Goal: Transaction & Acquisition: Subscribe to service/newsletter

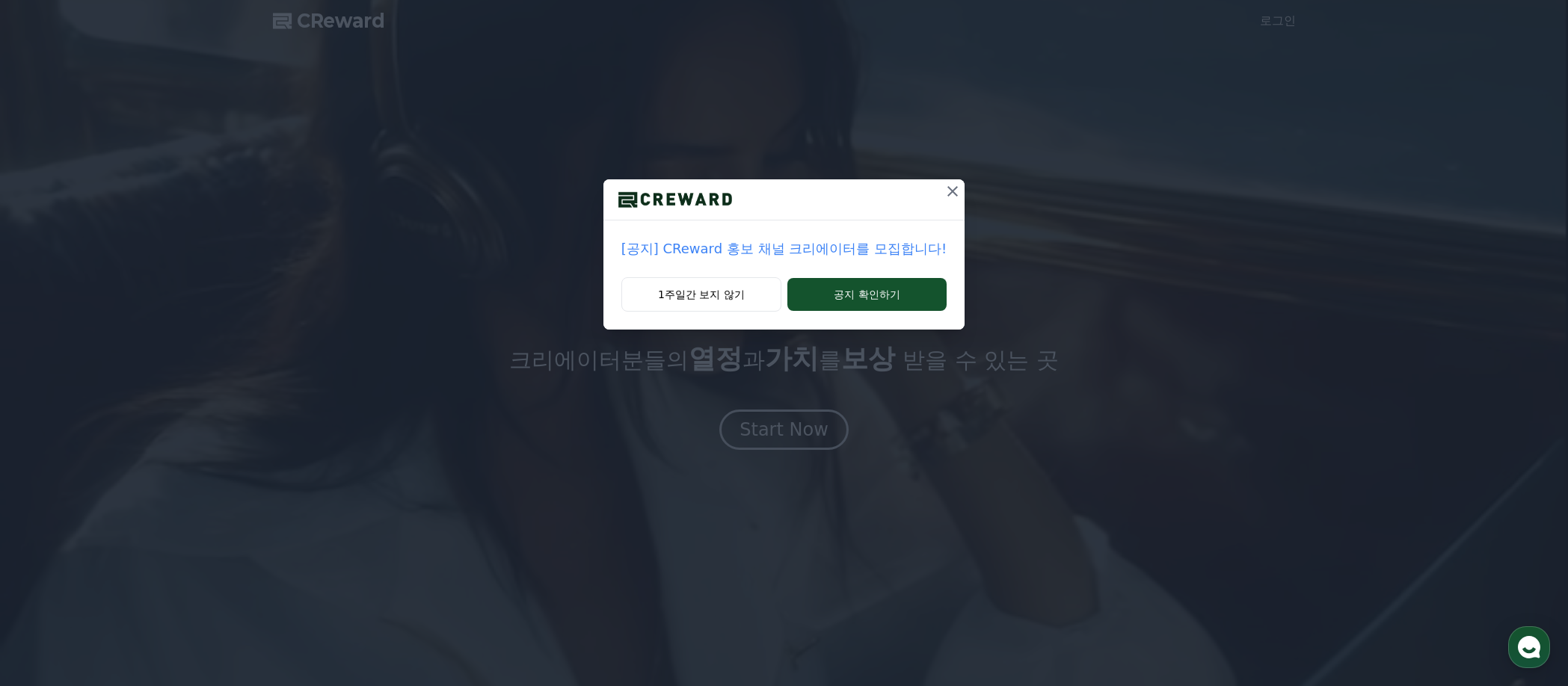
click at [944, 193] on icon at bounding box center [952, 191] width 18 height 18
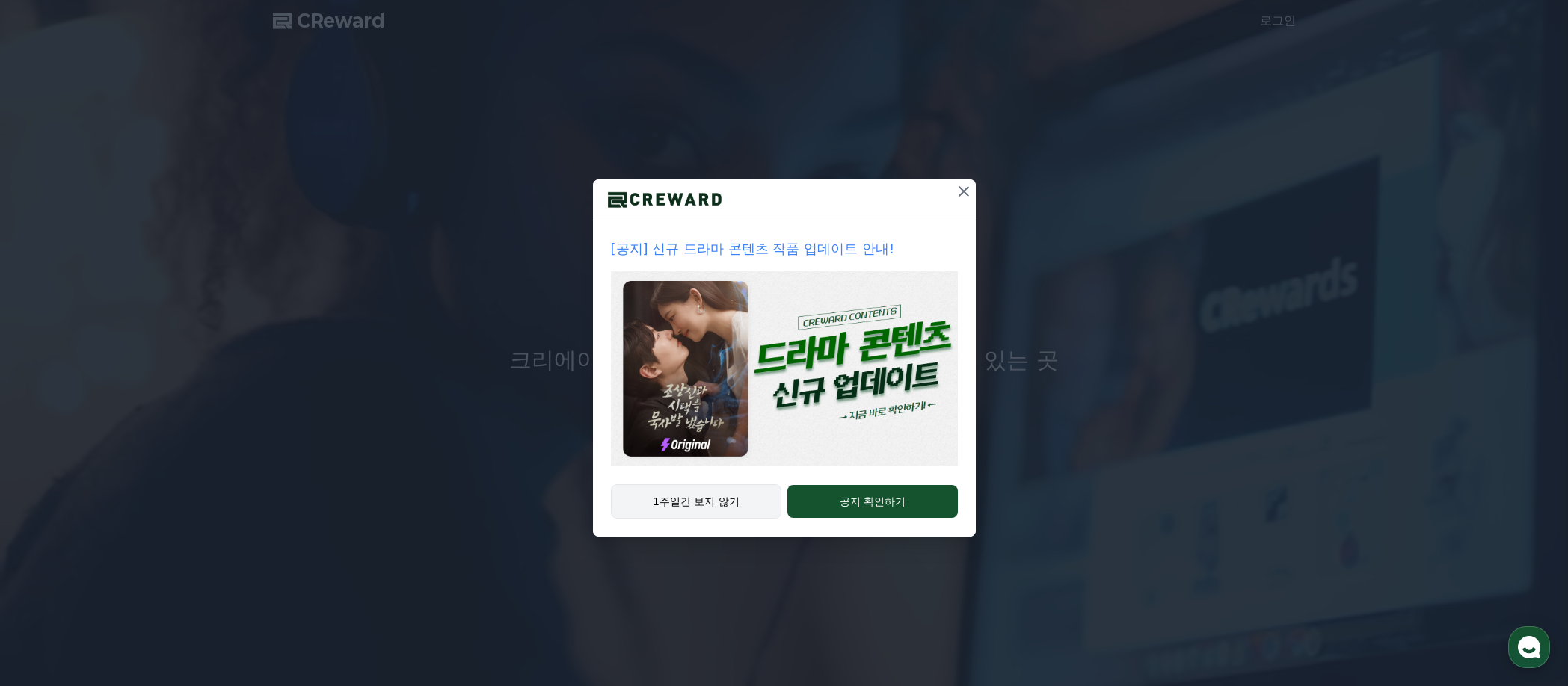
click at [683, 506] on button "1주일간 보지 않기" at bounding box center [697, 501] width 171 height 34
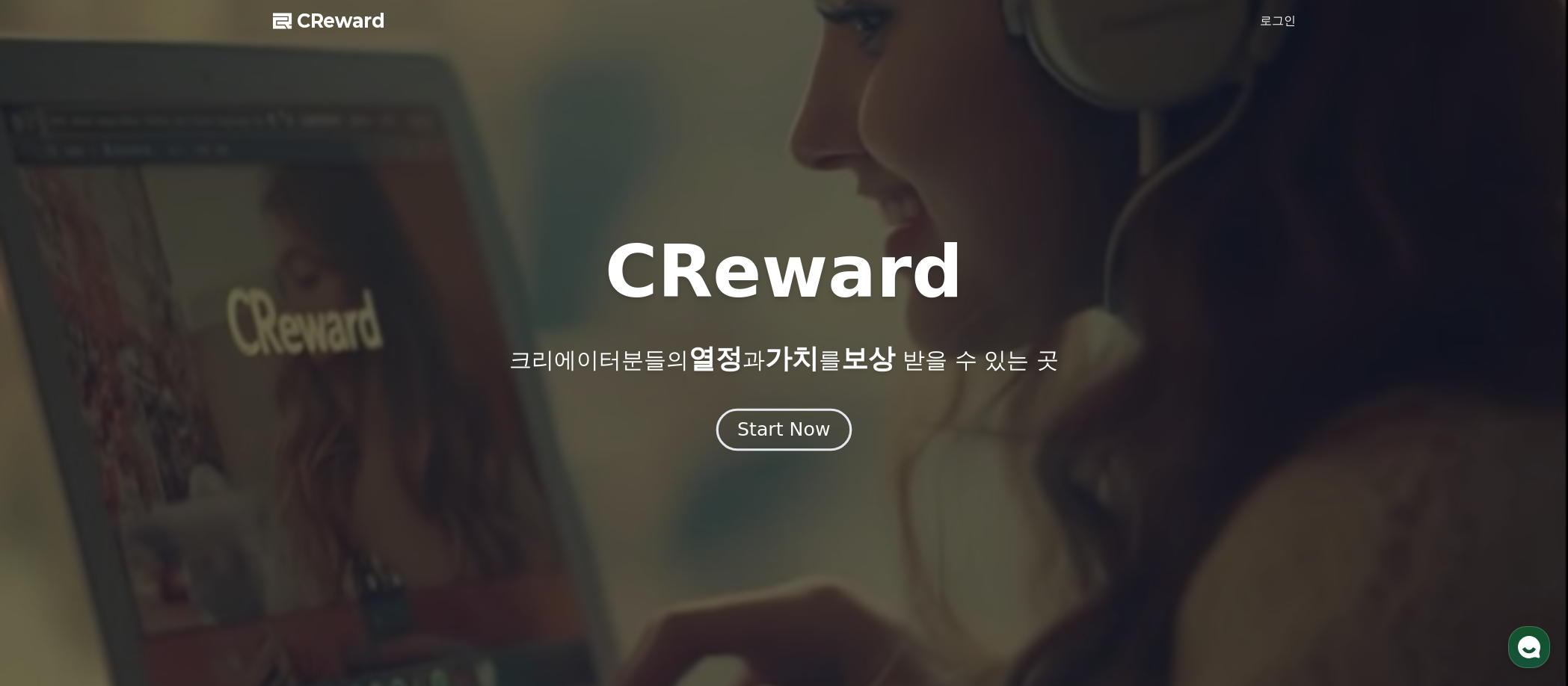
click at [796, 424] on div "Start Now" at bounding box center [783, 429] width 93 height 25
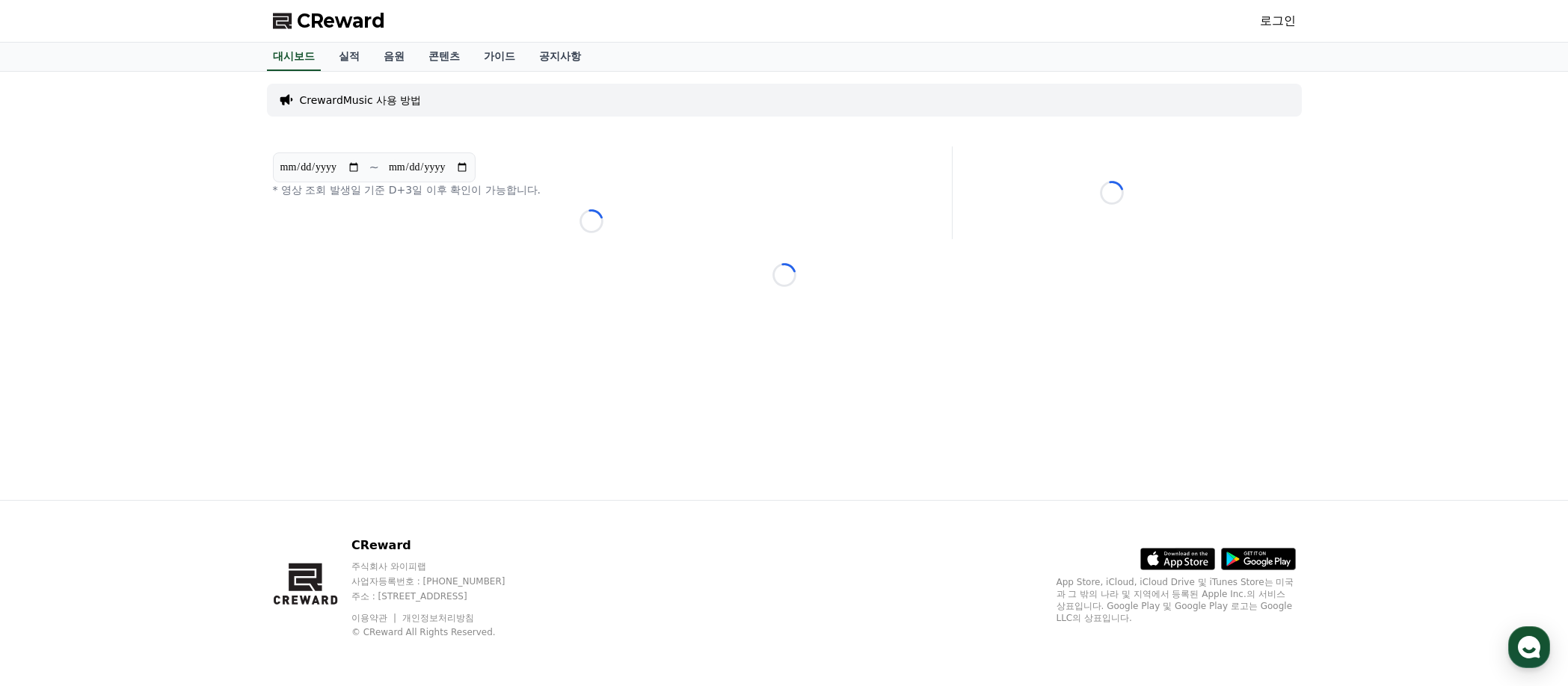
drag, startPoint x: 470, startPoint y: 599, endPoint x: 581, endPoint y: 600, distance: 111.0
click at [533, 600] on p "주소 : [STREET_ADDRESS]" at bounding box center [442, 596] width 182 height 12
click at [721, 598] on div "CReward 주식회사 와이피랩 사업자등록번호 : 655-81-03655 주소 : 경기도 김포시 양촌읍 양곡로 495, 3층 305-비이16호…" at bounding box center [784, 593] width 1047 height 185
click at [383, 56] on link "음원" at bounding box center [394, 57] width 45 height 29
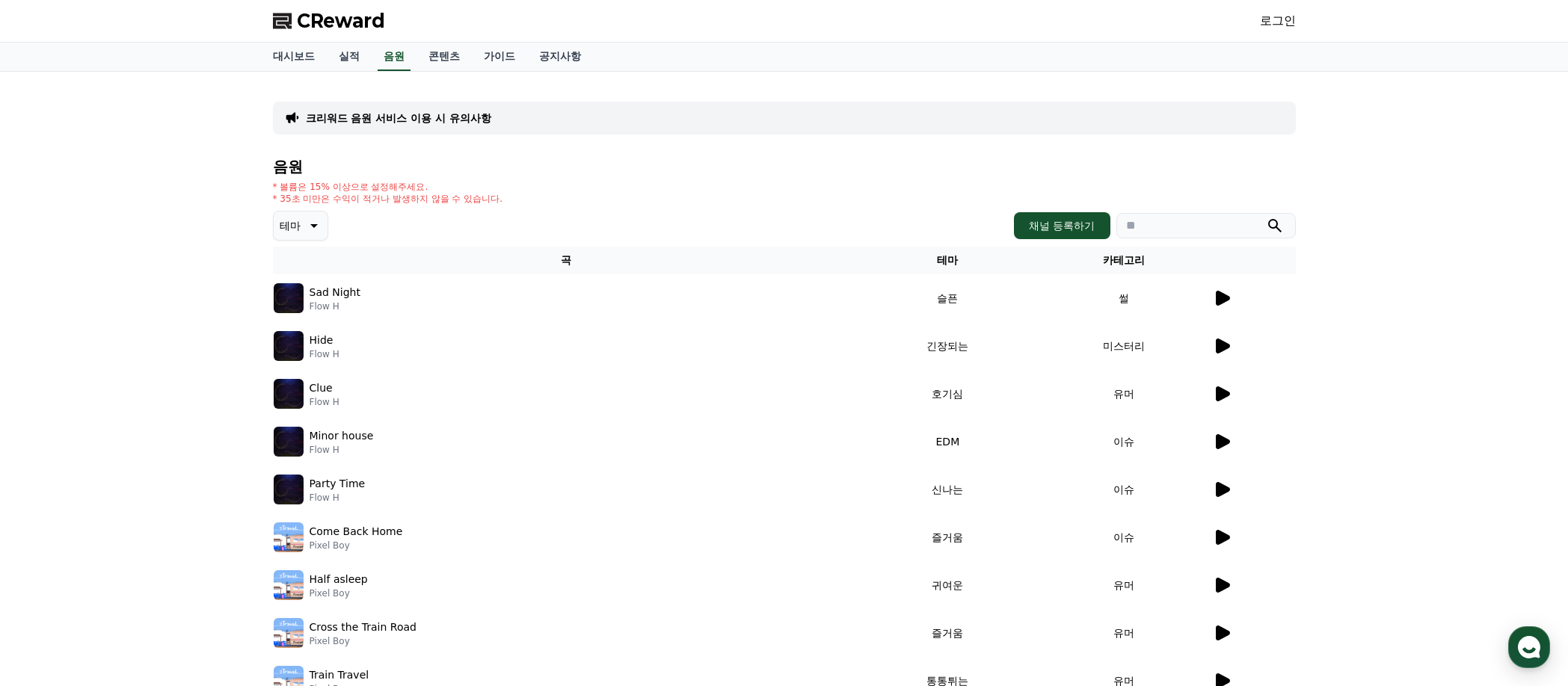
click at [224, 376] on div "크리워드 음원 서비스 이용 시 유의사항 음원 * 볼륨은 15% 이상으로 설정해주세요. * 35초 미만은 수익이 적거나 발생하지 않을 수 있습니…" at bounding box center [784, 433] width 1568 height 723
click at [1220, 298] on icon at bounding box center [1222, 298] width 14 height 15
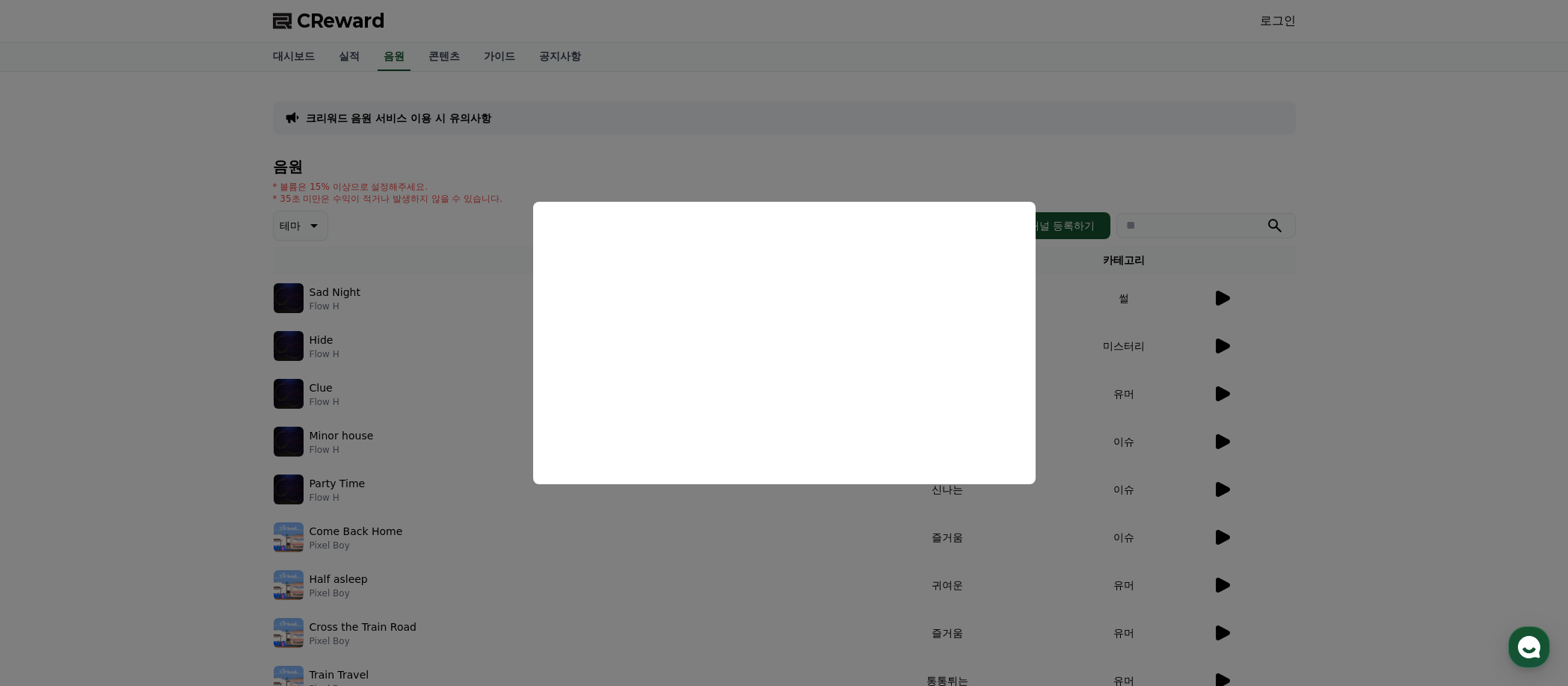
click at [1357, 345] on button "close modal" at bounding box center [784, 343] width 1568 height 686
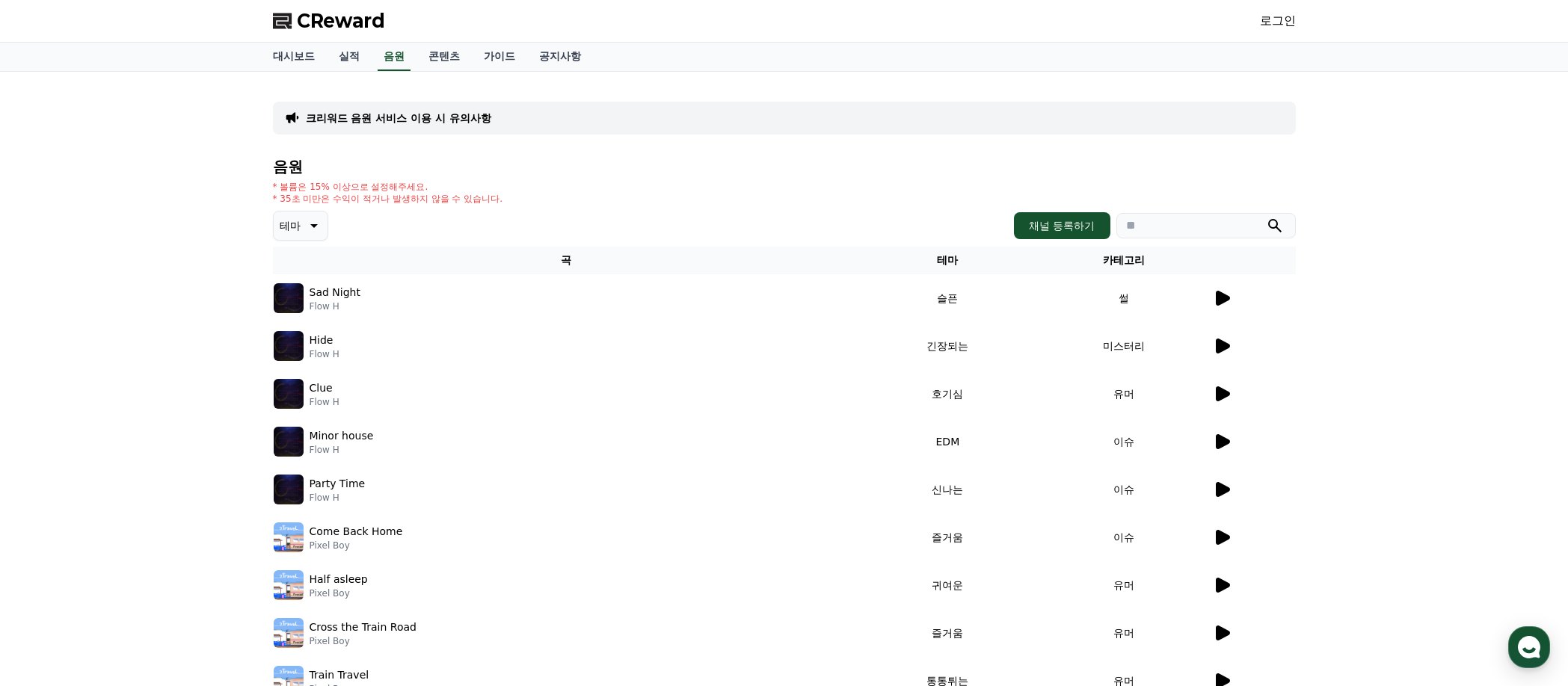
click at [1226, 342] on icon at bounding box center [1221, 346] width 18 height 18
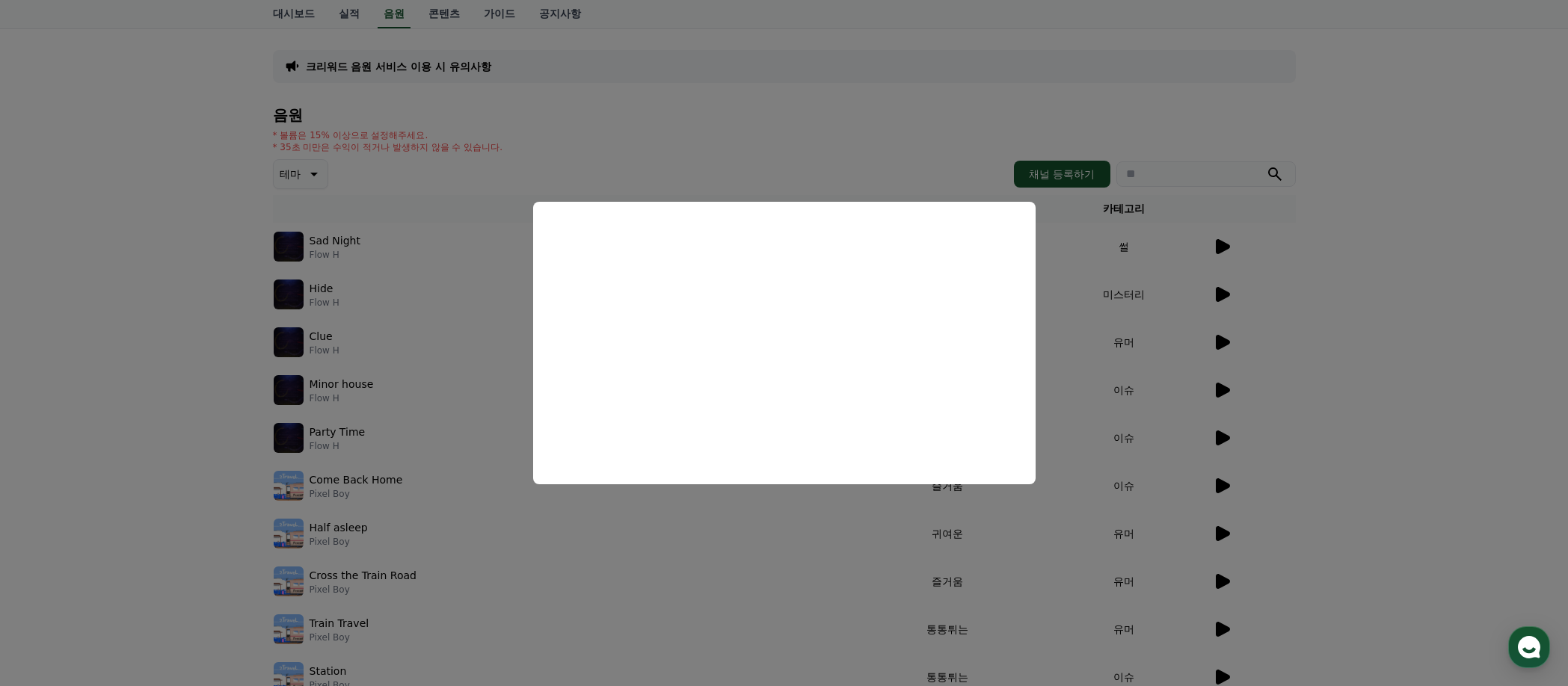
scroll to position [55, 0]
drag, startPoint x: 1232, startPoint y: 484, endPoint x: 1222, endPoint y: 481, distance: 10.4
click at [1231, 484] on button "close modal" at bounding box center [784, 343] width 1568 height 686
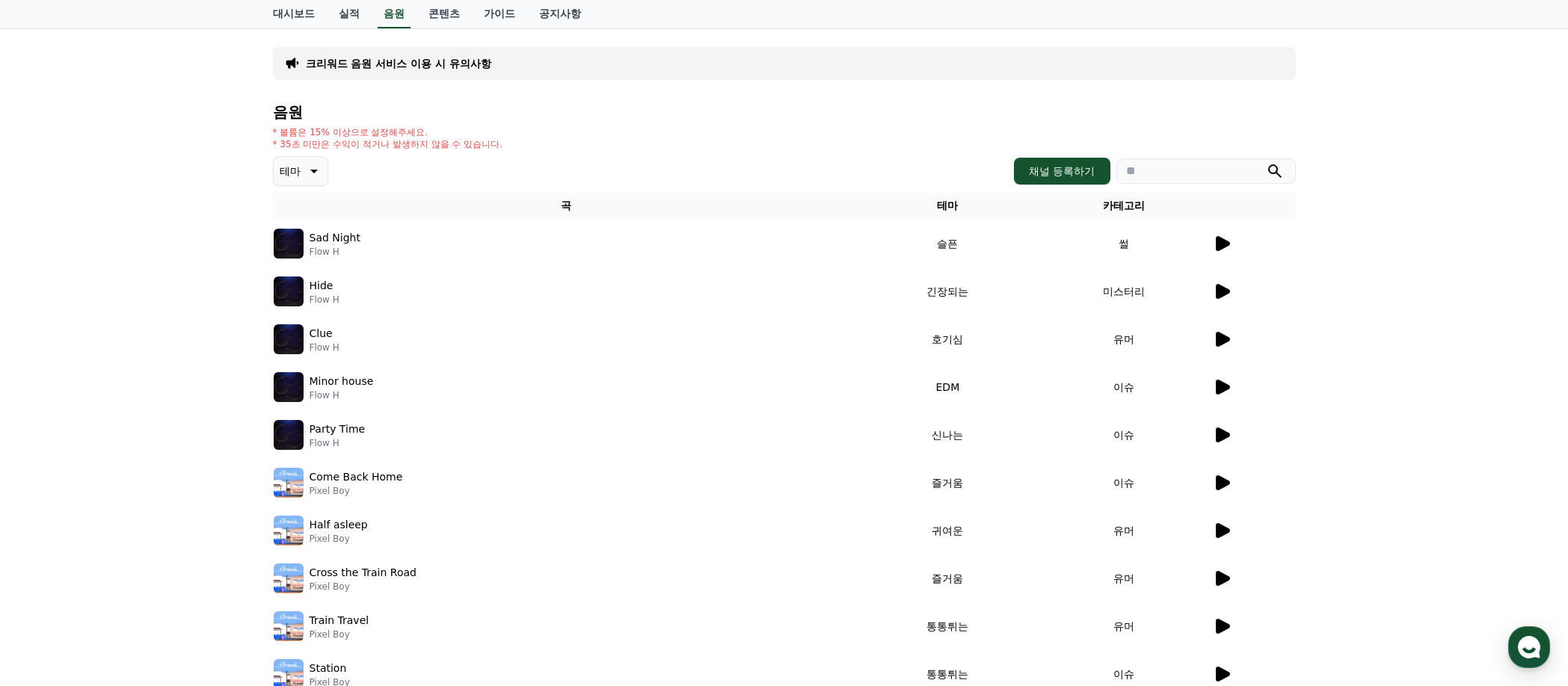
click at [1225, 486] on icon at bounding box center [1222, 483] width 14 height 15
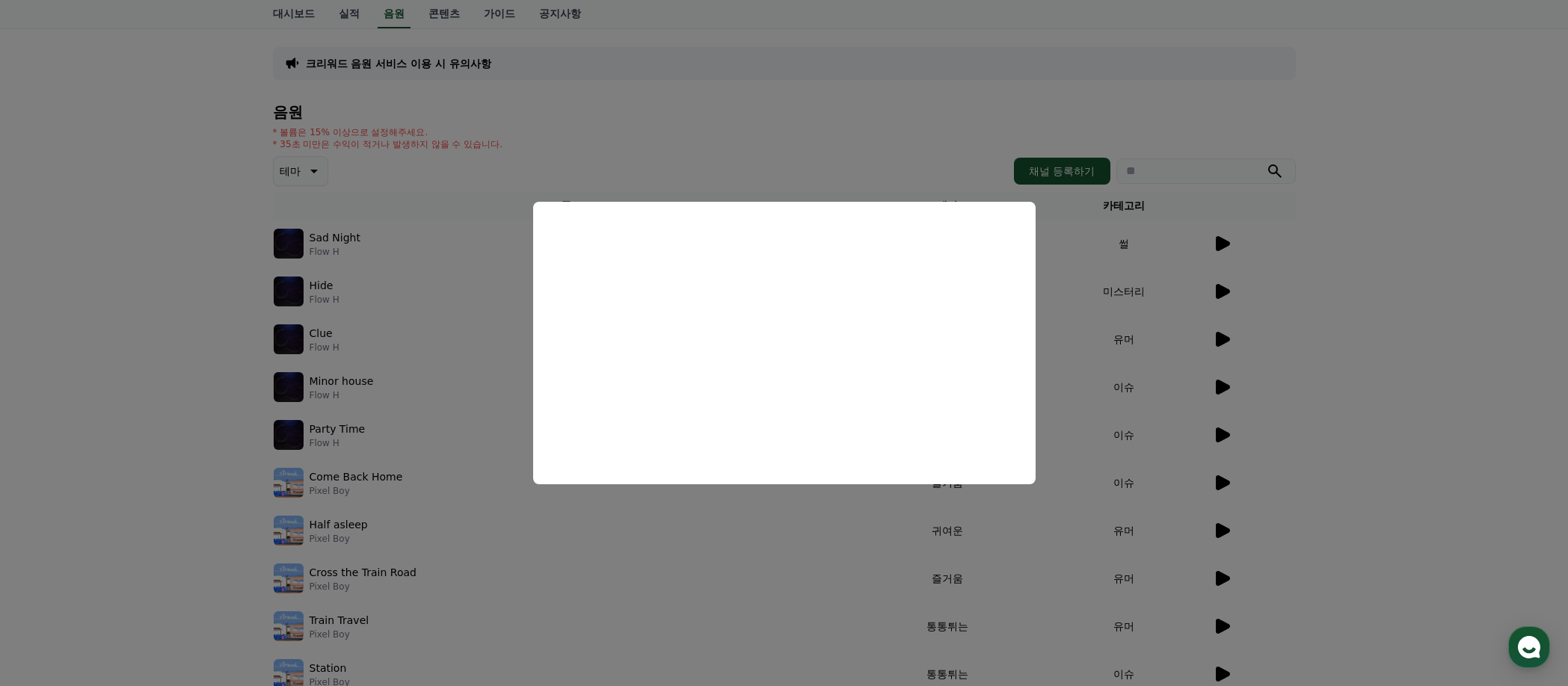
click at [308, 175] on button "close modal" at bounding box center [784, 343] width 1568 height 686
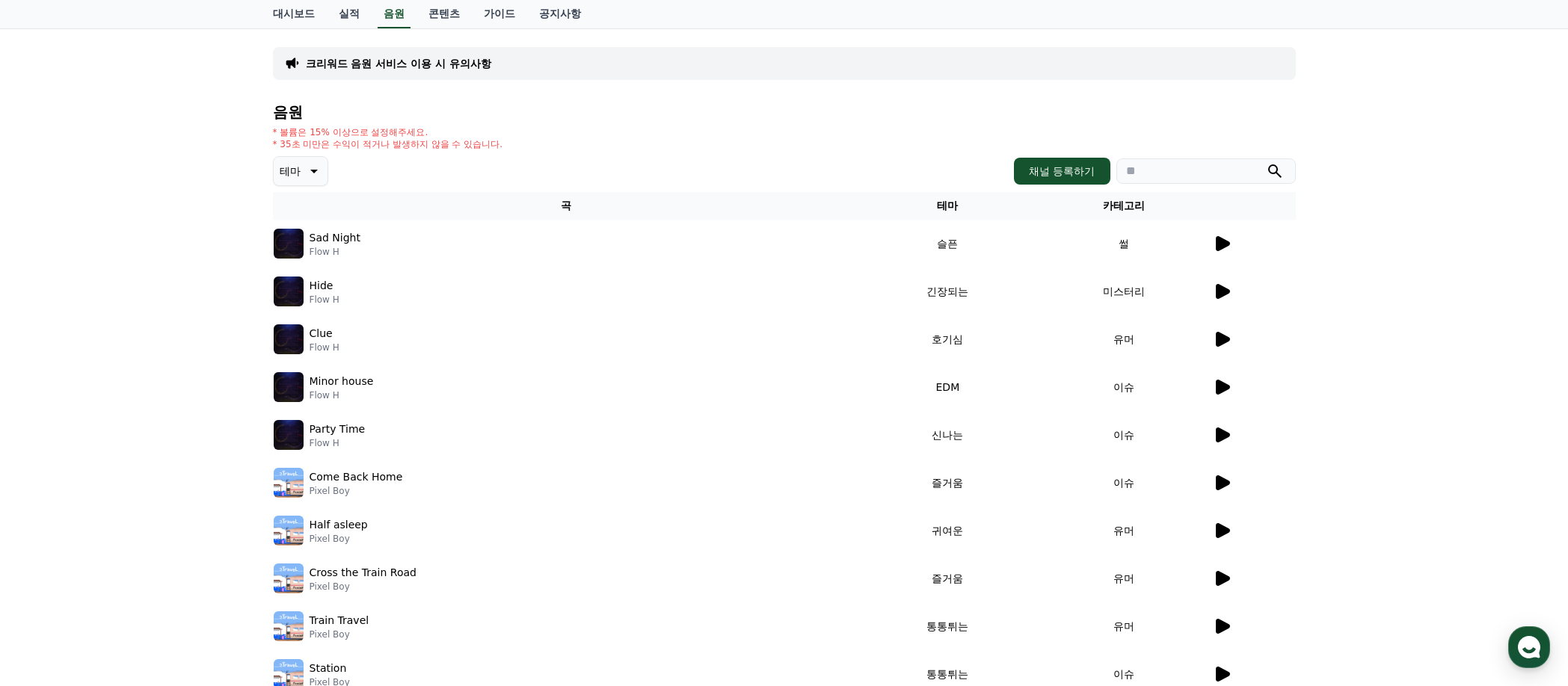
click at [308, 175] on icon at bounding box center [313, 171] width 18 height 18
click at [175, 265] on div "크리워드 음원 서비스 이용 시 유의사항 음원 * 볼륨은 15% 이상으로 설정해주세요. * 35초 미만은 수익이 적거나 발생하지 않을 수 있습니…" at bounding box center [784, 379] width 1568 height 723
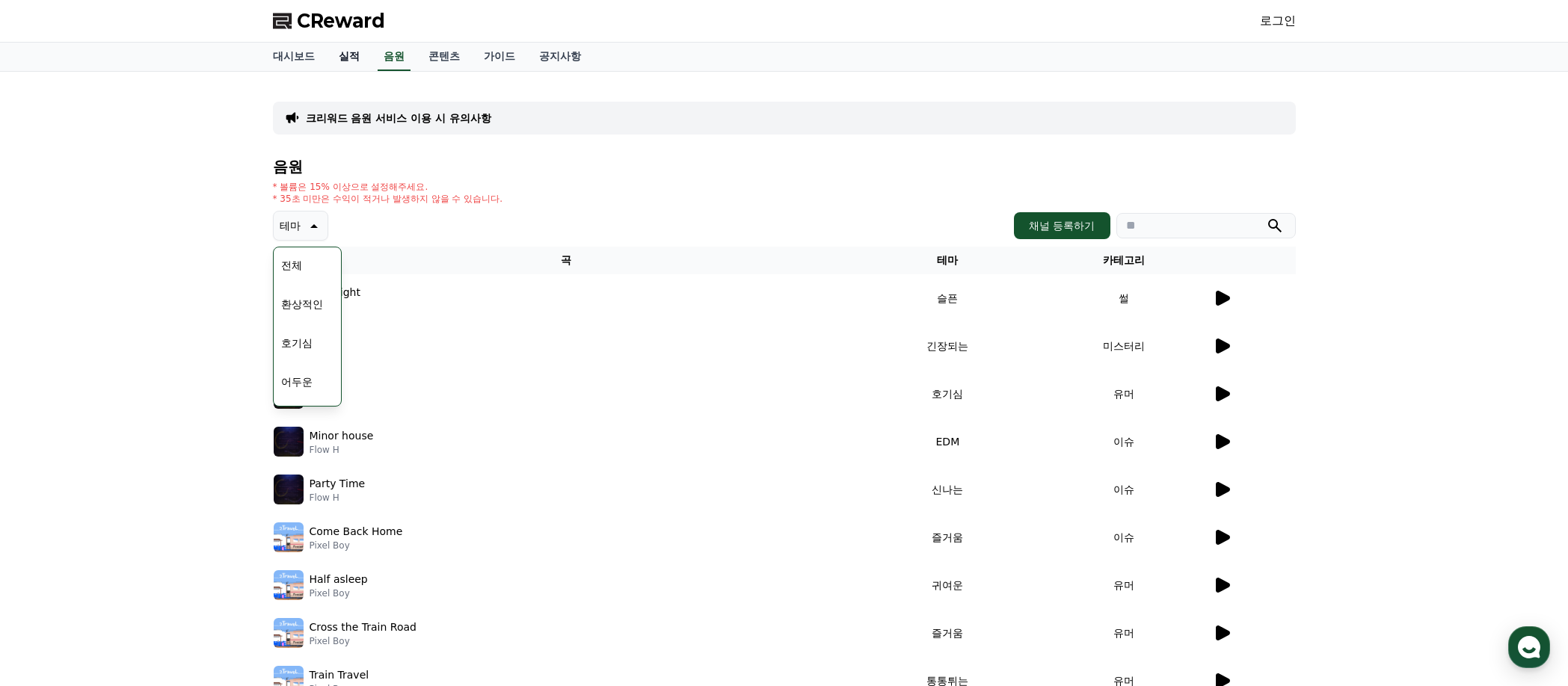
click at [343, 58] on link "실적" at bounding box center [348, 57] width 45 height 29
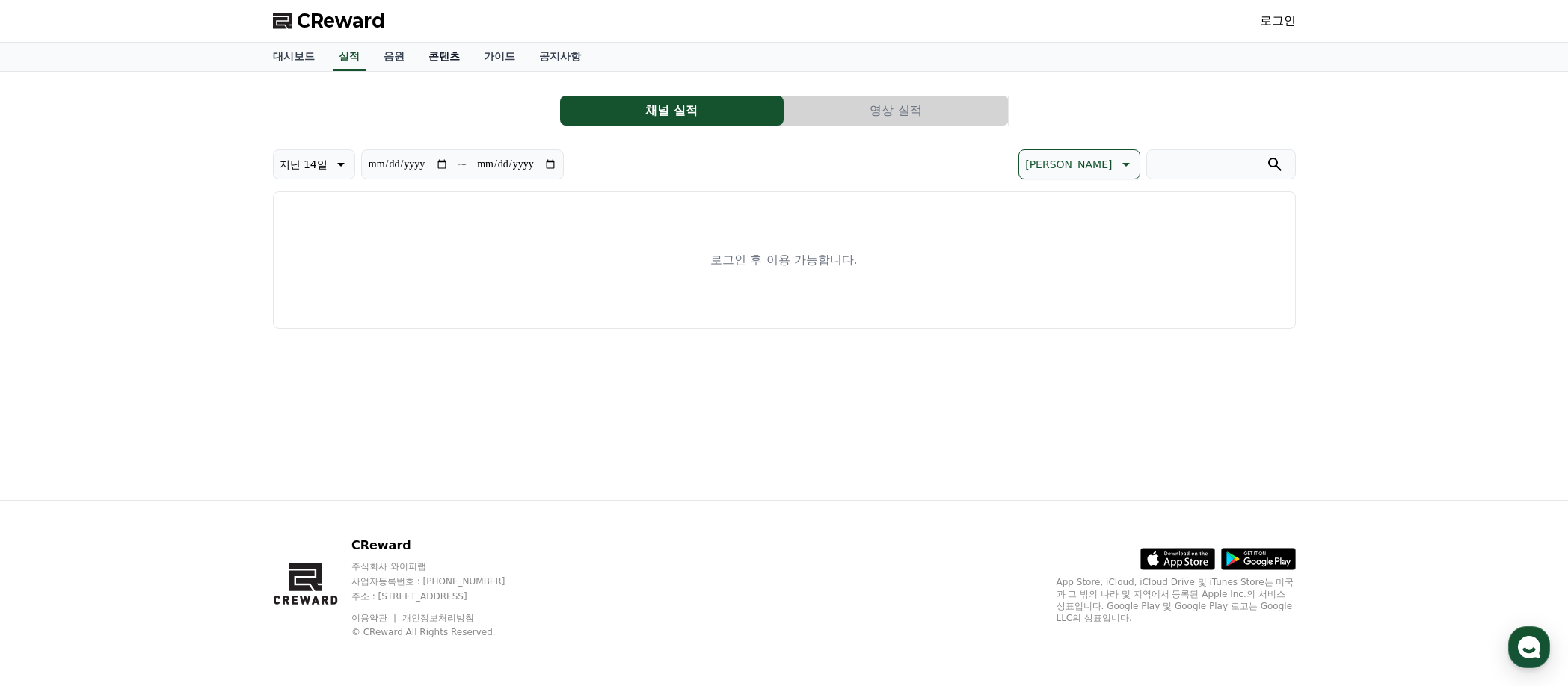
click at [428, 58] on link "콘텐츠" at bounding box center [444, 57] width 55 height 29
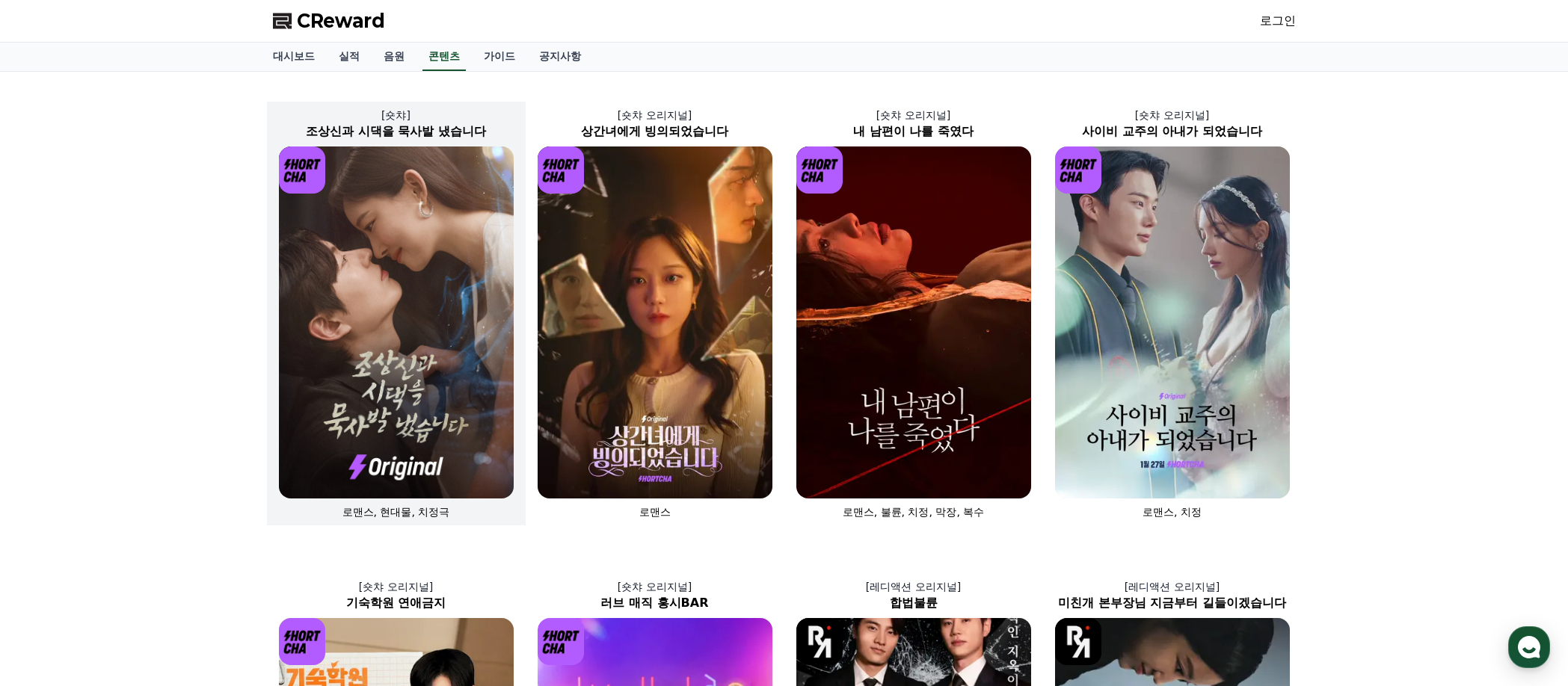
click at [429, 214] on img at bounding box center [395, 322] width 235 height 352
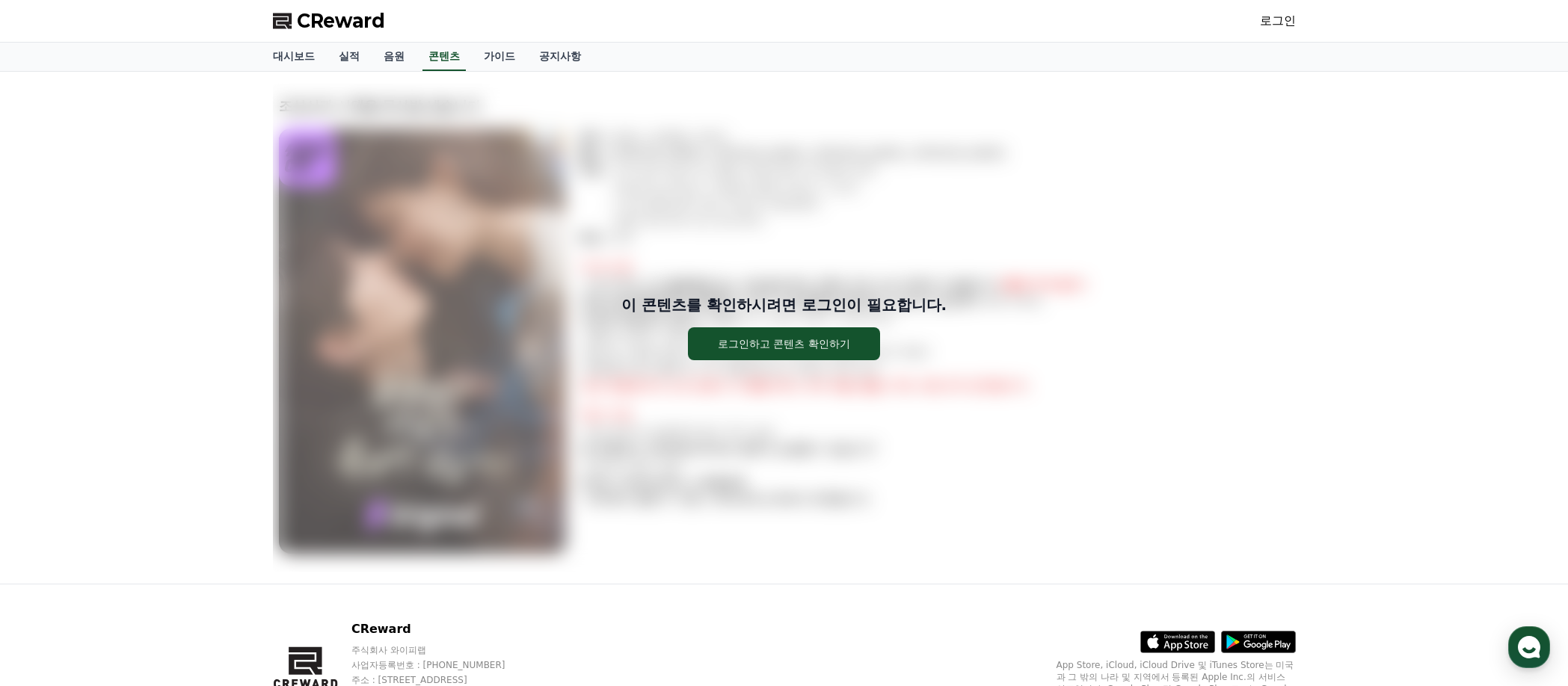
click at [1276, 24] on link "로그인" at bounding box center [1277, 21] width 36 height 18
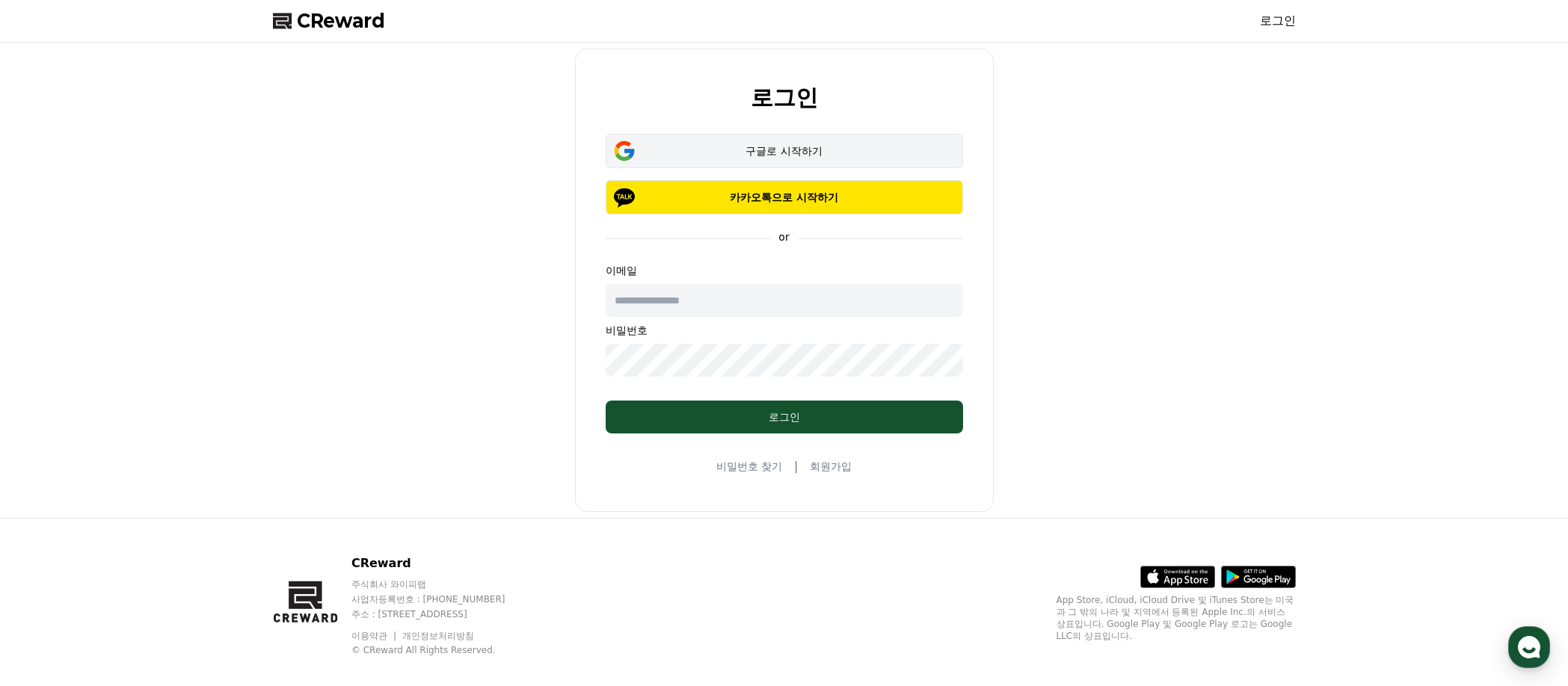
click at [839, 149] on div "구글로 시작하기" at bounding box center [784, 150] width 314 height 15
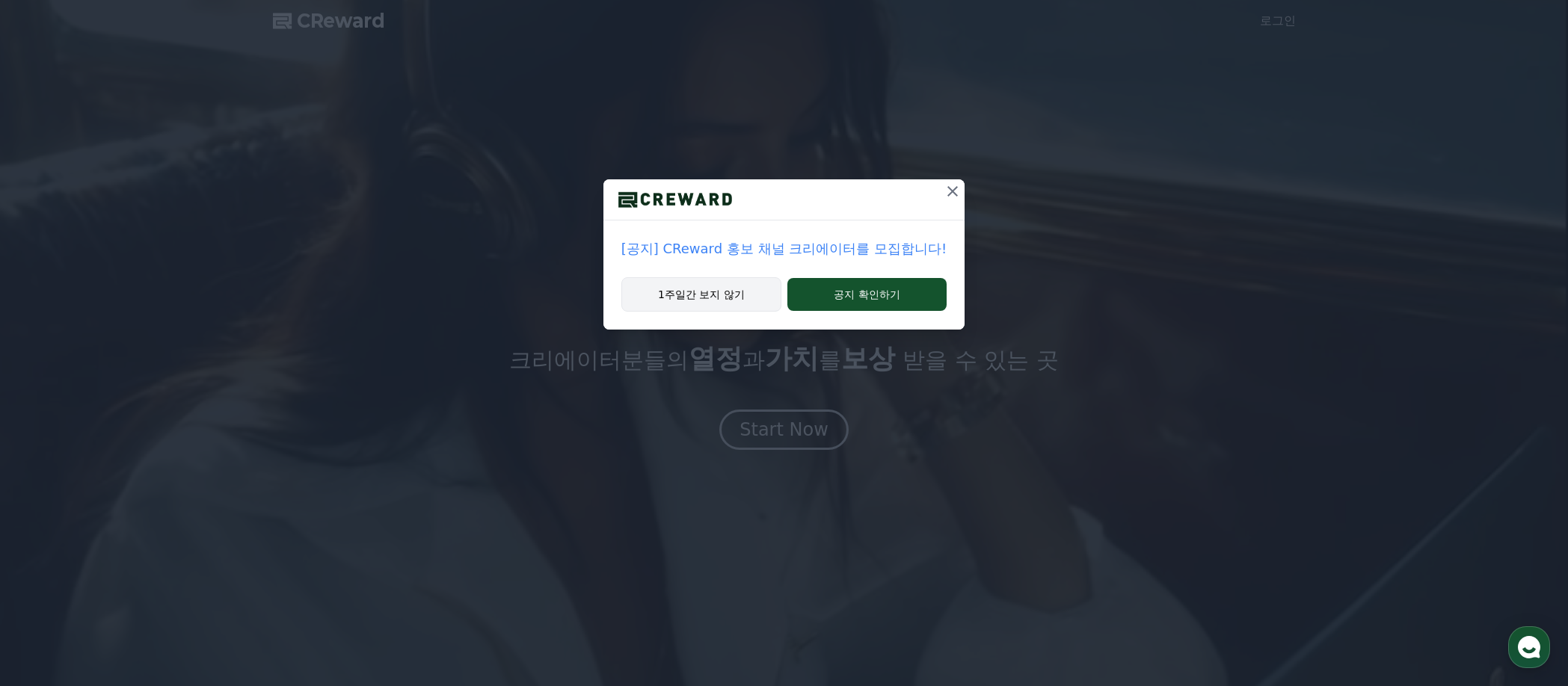
click at [736, 299] on button "1주일간 보지 않기" at bounding box center [701, 294] width 160 height 34
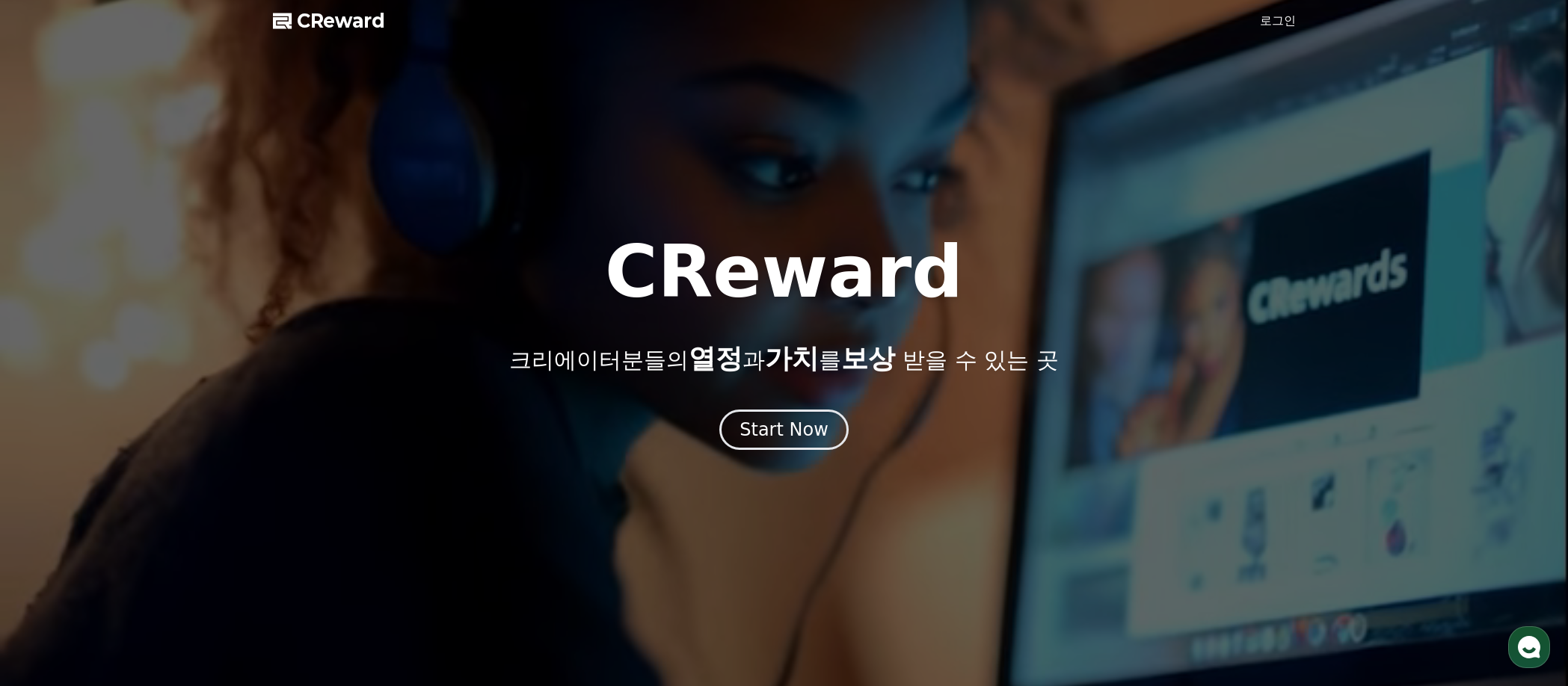
click at [1275, 23] on link "로그인" at bounding box center [1277, 21] width 36 height 18
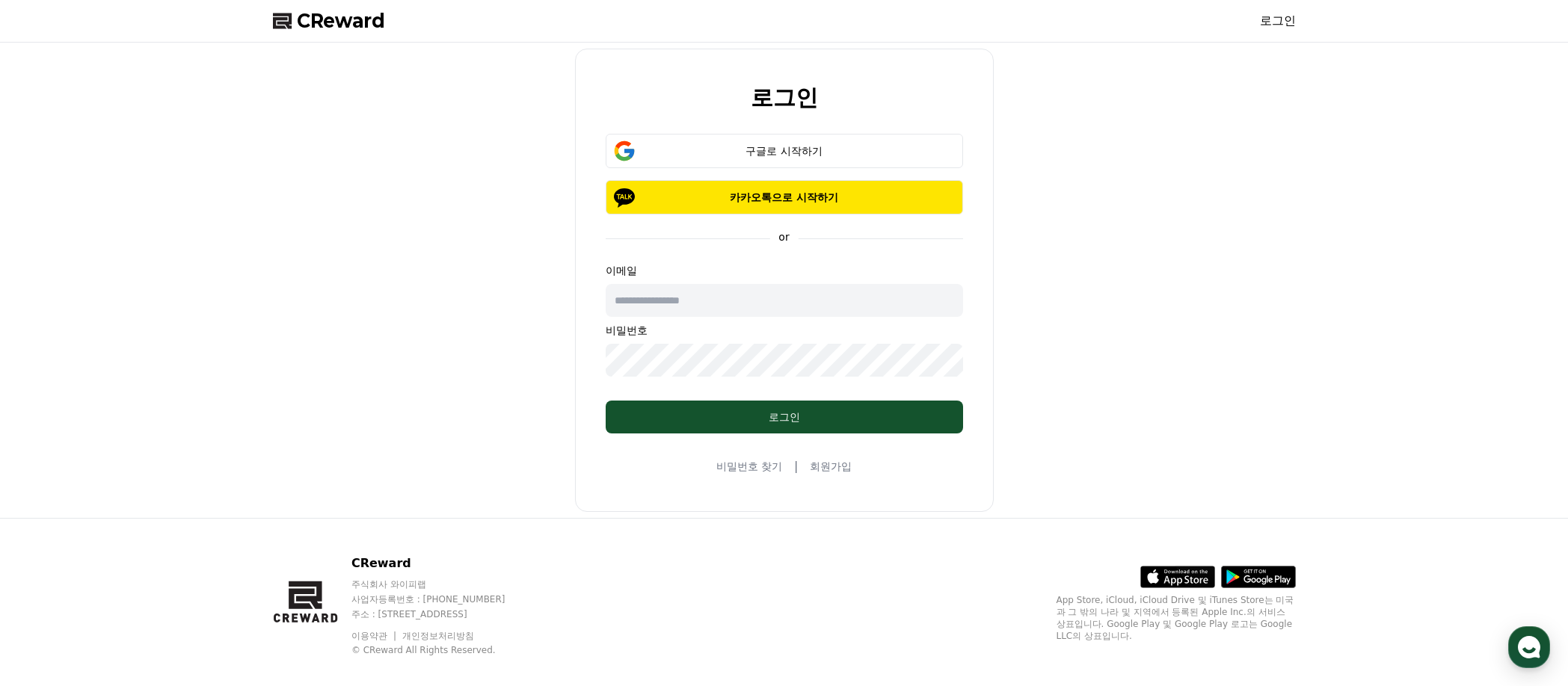
click at [825, 464] on link "회원가입" at bounding box center [830, 466] width 42 height 15
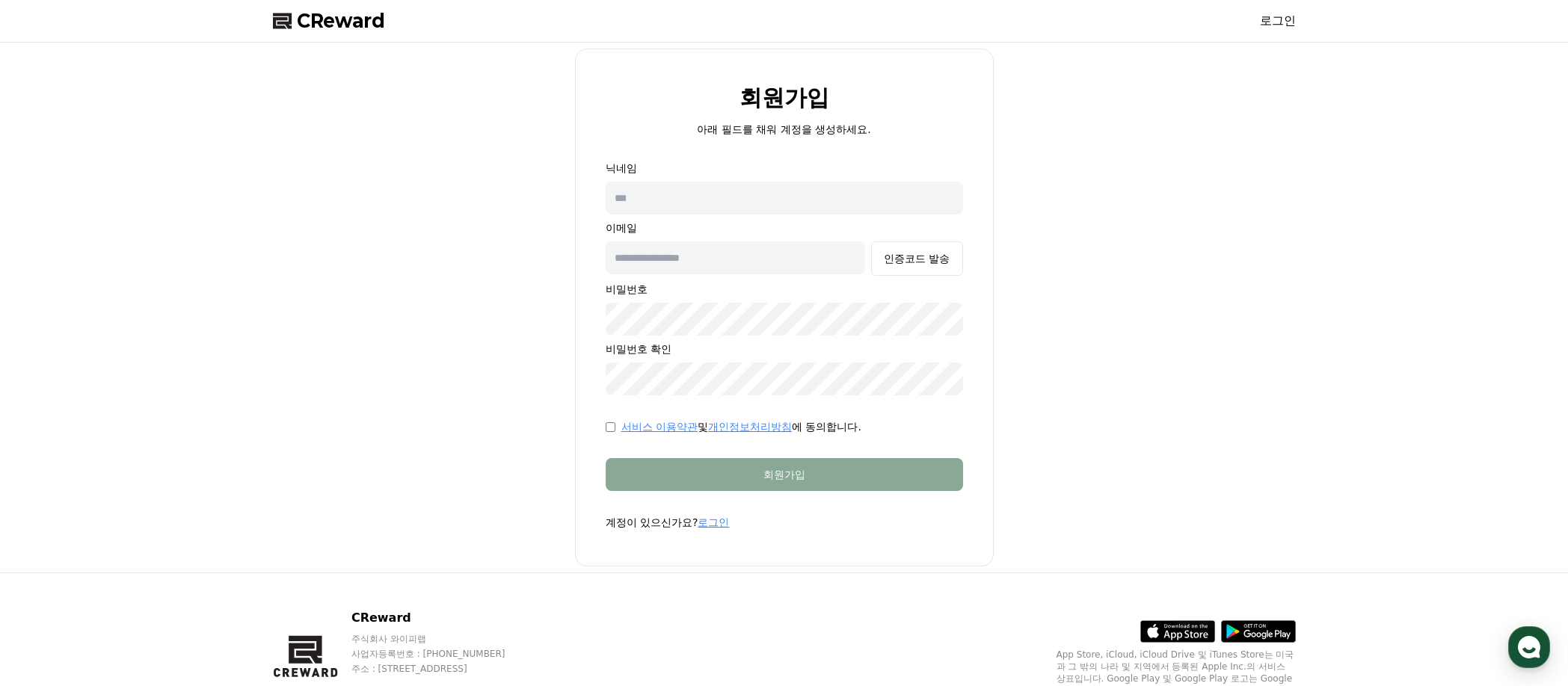
click at [736, 196] on input "text" at bounding box center [784, 198] width 357 height 33
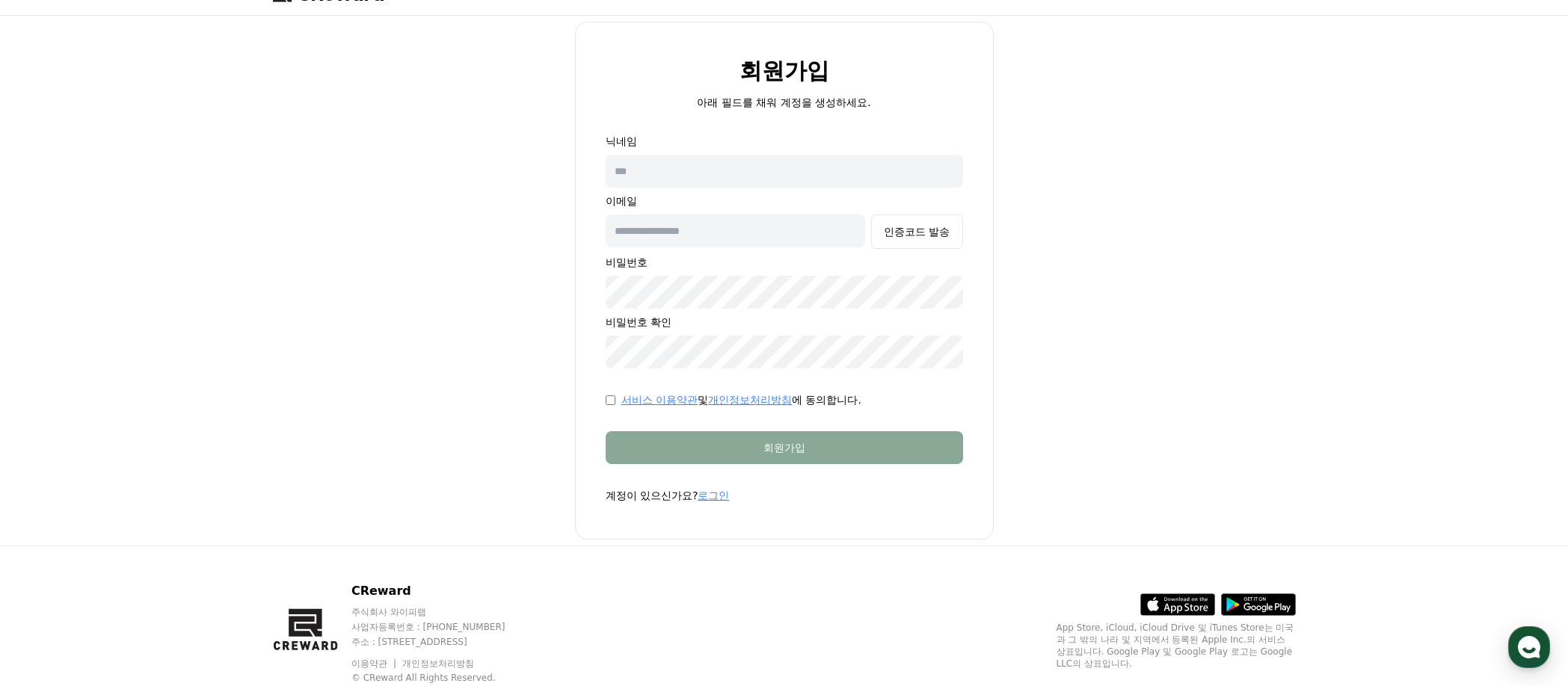
scroll to position [33, 0]
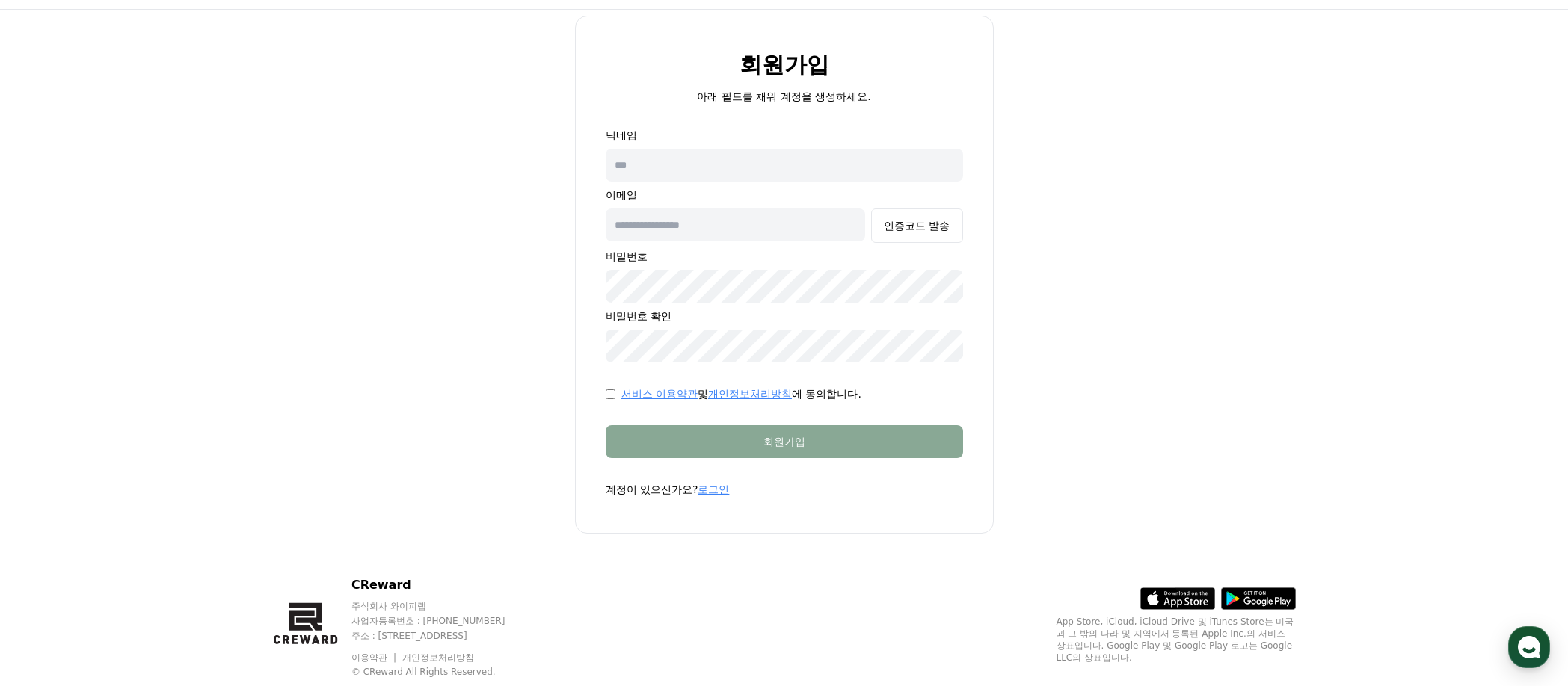
type input "*"
